Goal: Transaction & Acquisition: Book appointment/travel/reservation

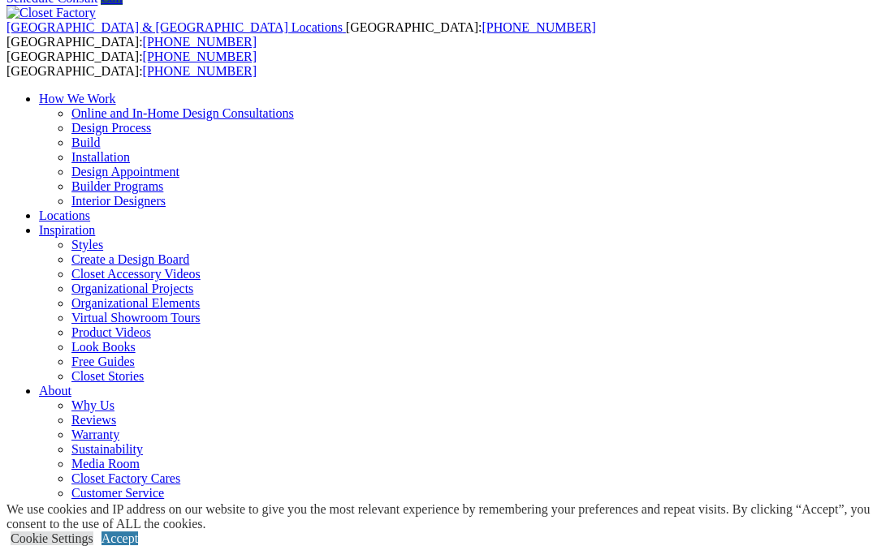
scroll to position [7, 0]
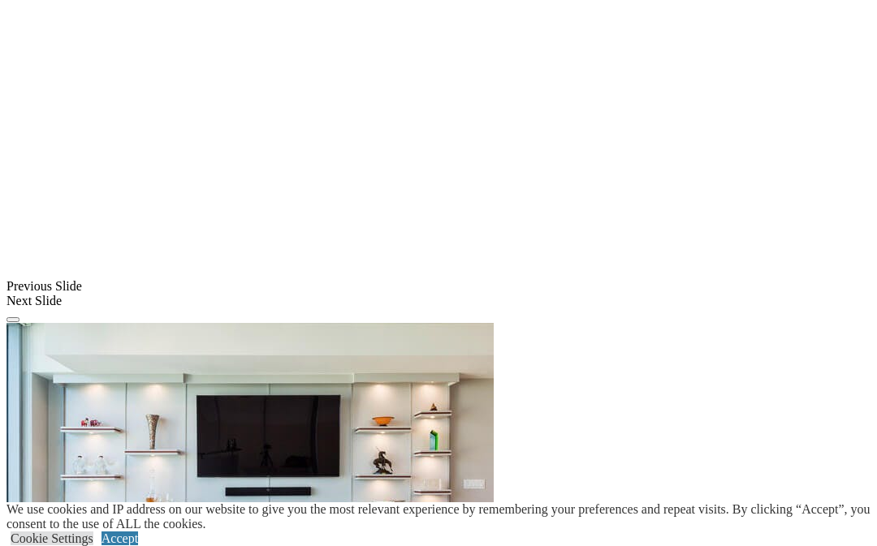
scroll to position [1212, 0]
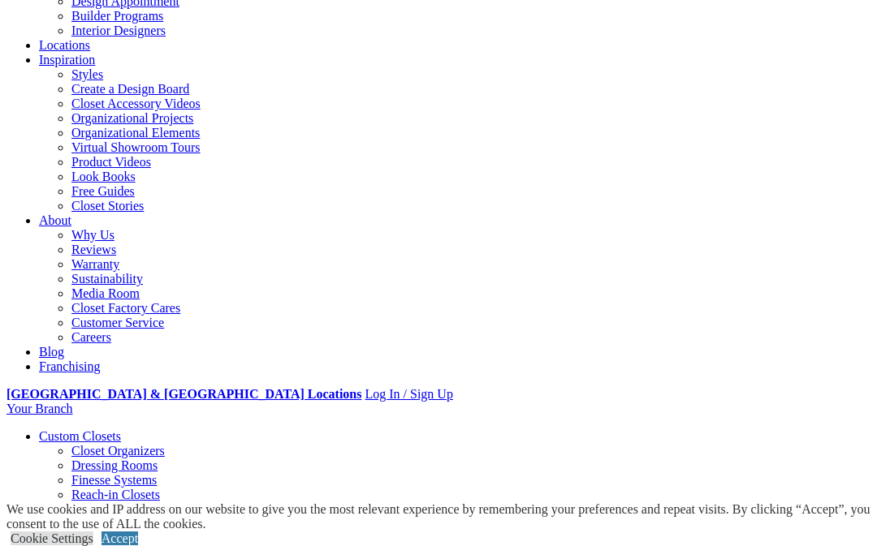
scroll to position [241, 0]
